Goal: Information Seeking & Learning: Learn about a topic

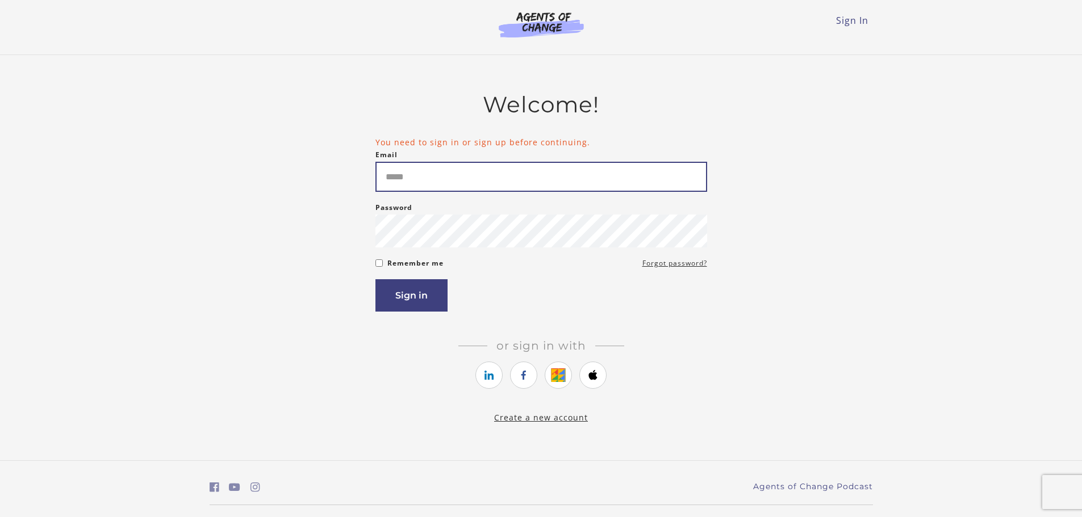
click at [393, 180] on input "Email" at bounding box center [541, 177] width 332 height 30
type input "**********"
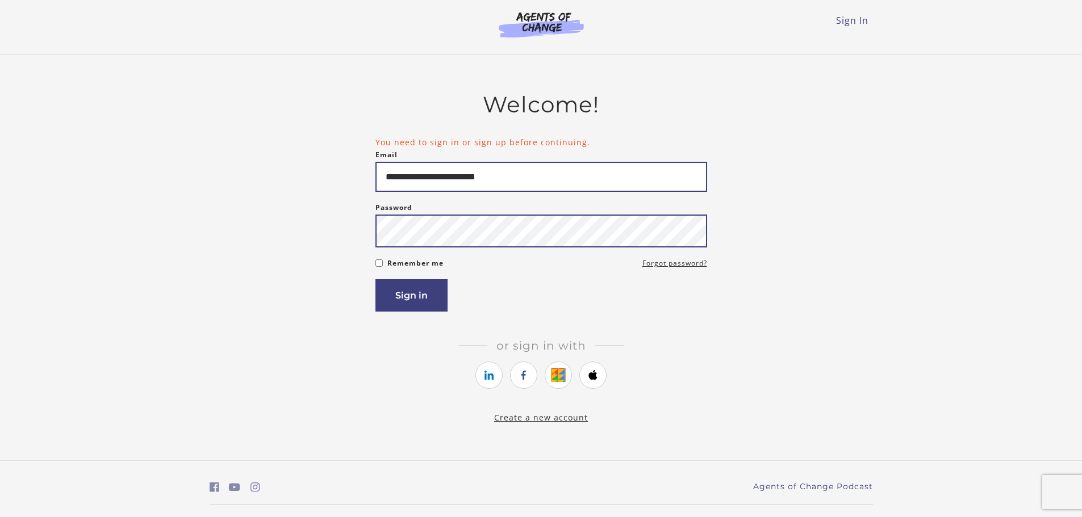
click at [375, 279] on button "Sign in" at bounding box center [411, 295] width 72 height 32
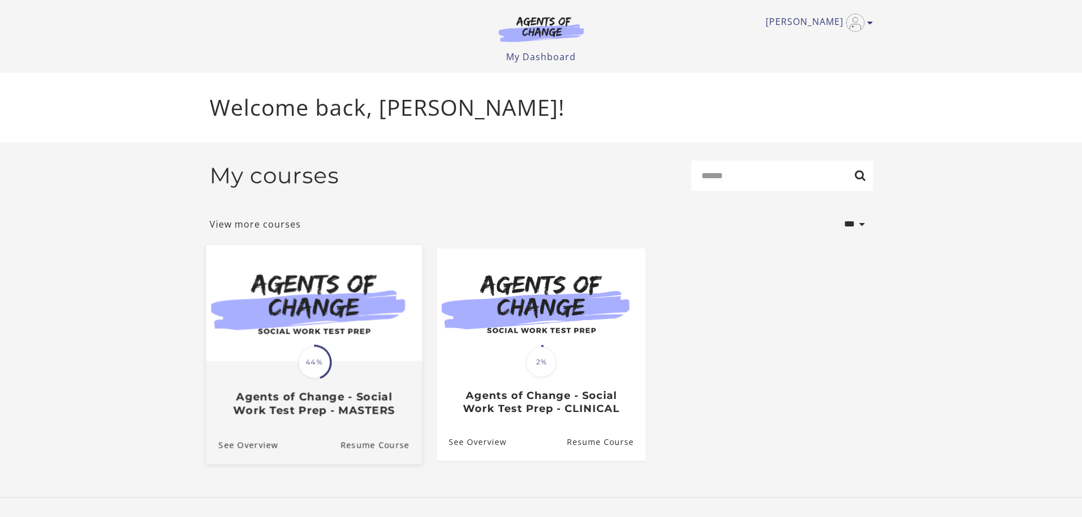
click at [337, 369] on div "Translation missing: en.liquid.partials.dashboard_course_card.progress_descript…" at bounding box center [314, 389] width 216 height 55
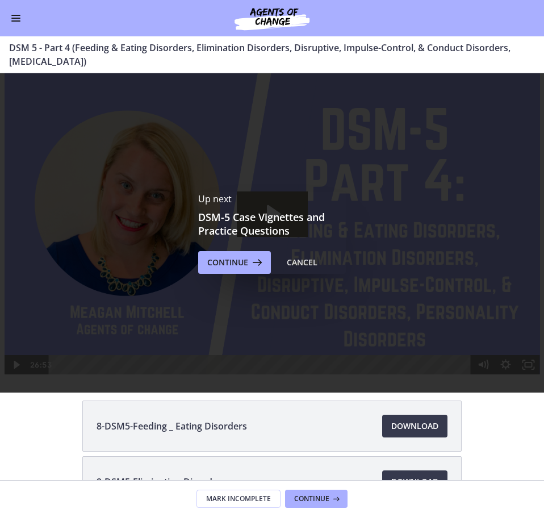
click at [240, 269] on span "Continue" at bounding box center [227, 263] width 41 height 14
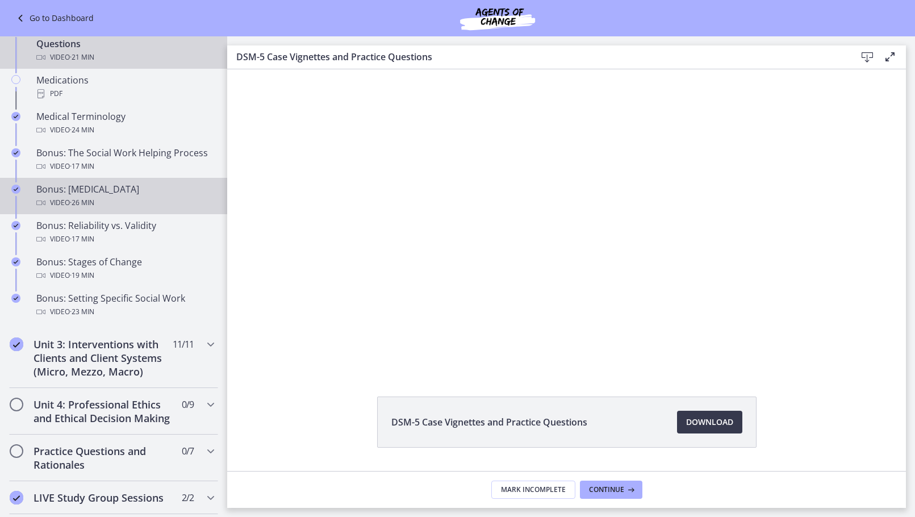
scroll to position [847, 0]
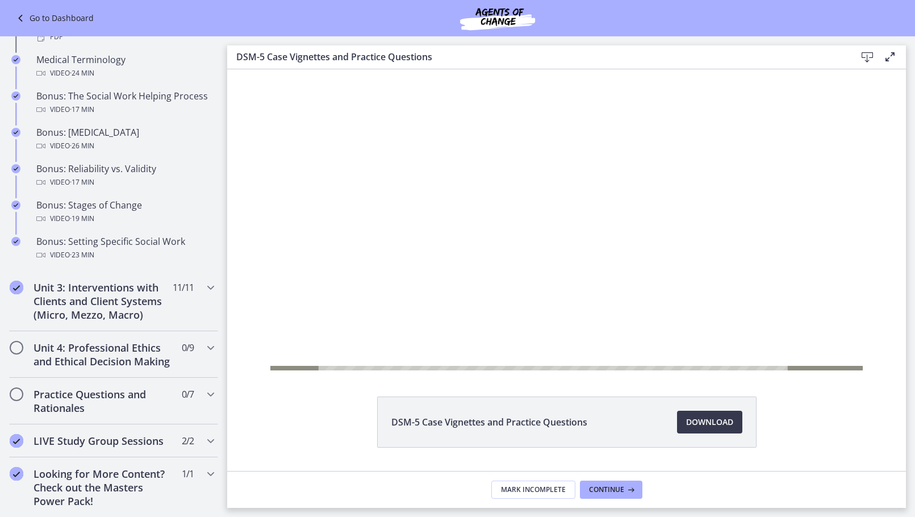
click at [570, 212] on div at bounding box center [566, 219] width 593 height 333
